Goal: Task Accomplishment & Management: Use online tool/utility

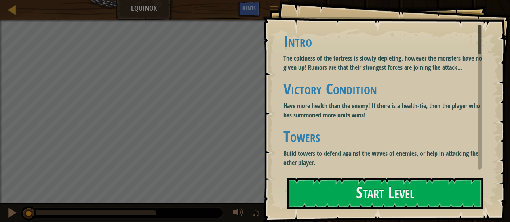
click at [386, 112] on p "Have more health than the enemy! If there is a health-tie, then the player who …" at bounding box center [385, 110] width 204 height 19
drag, startPoint x: 391, startPoint y: 176, endPoint x: 392, endPoint y: 185, distance: 8.2
click at [391, 178] on div "Goals Intro The coldness of the fortress is slowly depleting, however the monst…" at bounding box center [386, 111] width 247 height 222
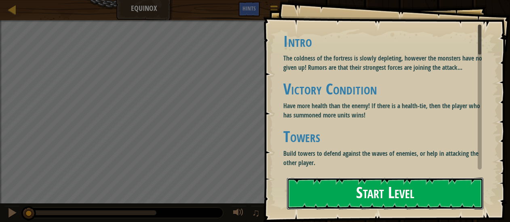
click at [392, 185] on button "Start Level" at bounding box center [385, 194] width 196 height 32
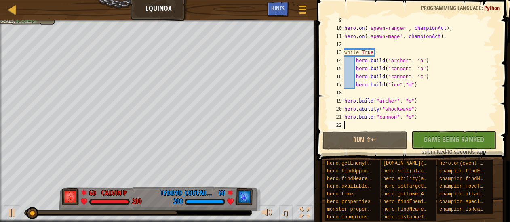
scroll to position [65, 0]
click at [357, 98] on div "hero . on ( 'spawn-ranger' , championAct ) ; hero . on ( 'spawn-mage' , champio…" at bounding box center [416, 80] width 149 height 129
type textarea "hero.build("archer", "e")"
click at [351, 94] on div "hero . on ( 'spawn-ranger' , championAct ) ; hero . on ( 'spawn-mage' , champio…" at bounding box center [416, 80] width 149 height 129
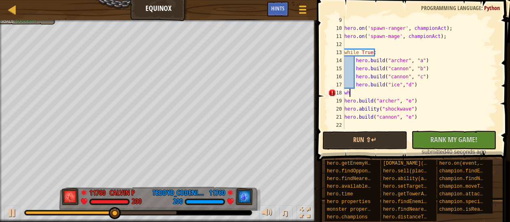
scroll to position [4, 0]
type textarea "w"
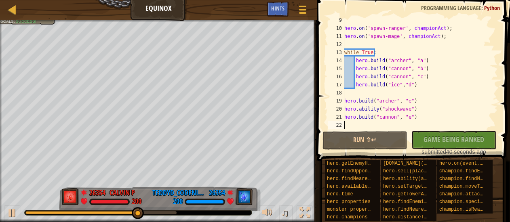
click at [352, 123] on div "hero . on ( 'spawn-ranger' , championAct ) ; hero . on ( 'spawn-mage' , champio…" at bounding box center [416, 80] width 149 height 129
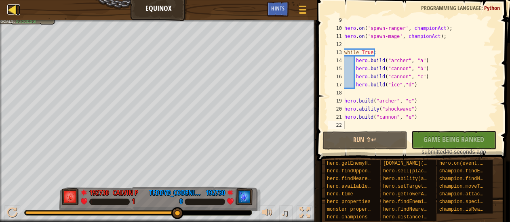
click at [14, 11] on div at bounding box center [12, 9] width 10 height 10
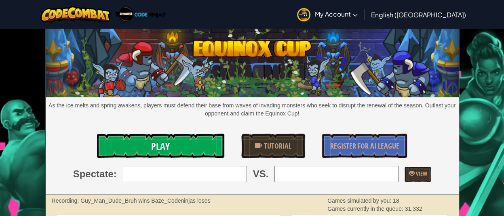
click at [156, 134] on link "Play" at bounding box center [161, 146] width 128 height 24
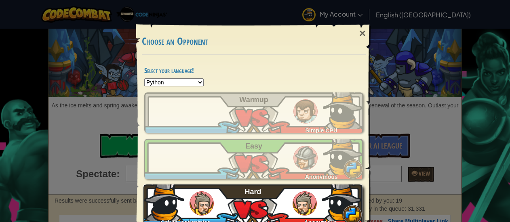
click at [255, 197] on div "Calvin_codeninjas Anonymous Hard" at bounding box center [252, 205] width 219 height 40
